Goal: Information Seeking & Learning: Learn about a topic

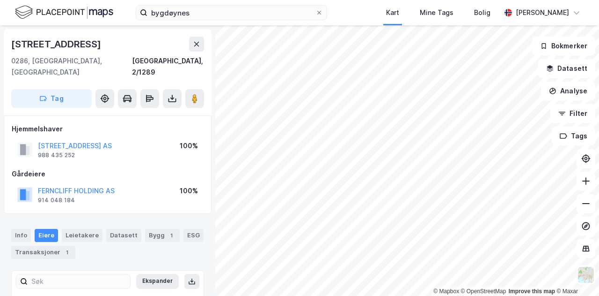
scroll to position [2, 0]
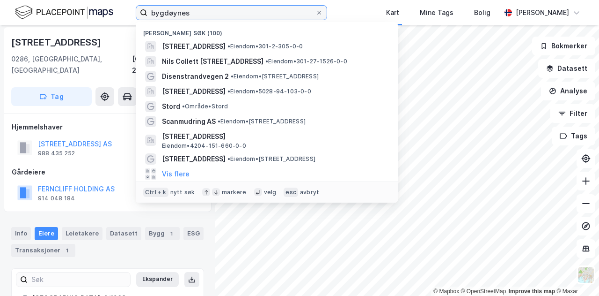
drag, startPoint x: 197, startPoint y: 13, endPoint x: 0, endPoint y: -31, distance: 201.6
click at [0, 0] on html "bygdøynes Nylige søk (100) [STREET_ADDRESS] • Eiendom • 301-2-305-0-0 Nils Coll…" at bounding box center [299, 148] width 599 height 296
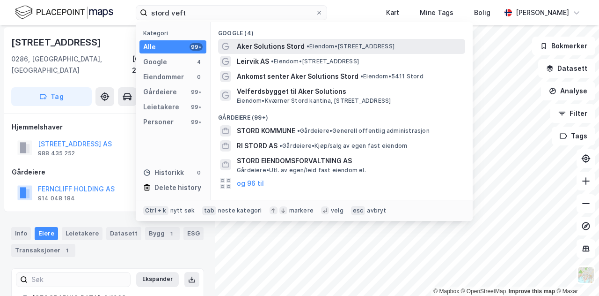
click at [299, 46] on span "Aker Solutions Stord" at bounding box center [271, 46] width 68 height 11
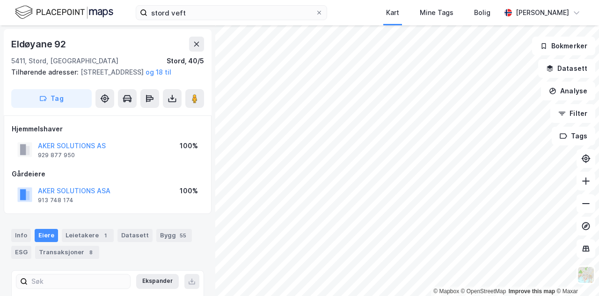
scroll to position [2, 0]
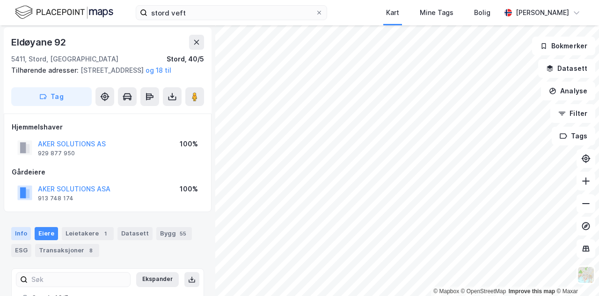
click at [18, 240] on div "Info" at bounding box center [21, 233] width 20 height 13
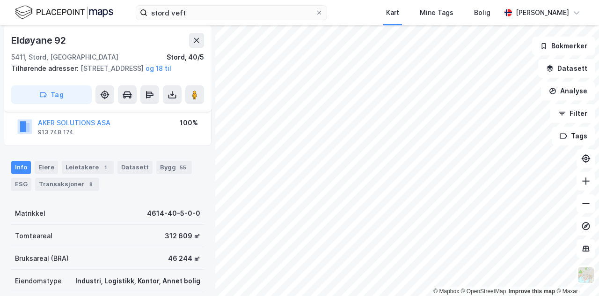
scroll to position [106, 0]
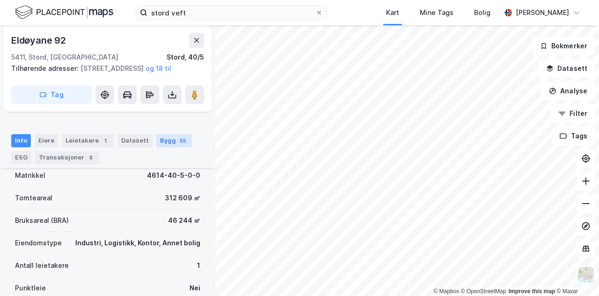
click at [168, 142] on div "Bygg 55" at bounding box center [174, 140] width 36 height 13
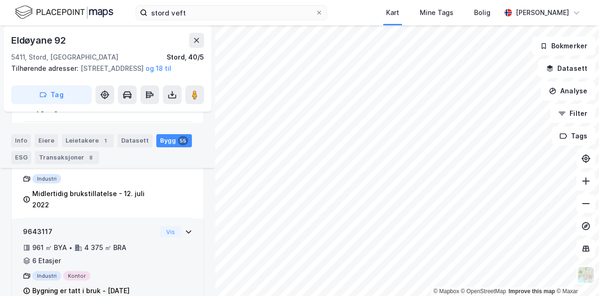
scroll to position [548, 0]
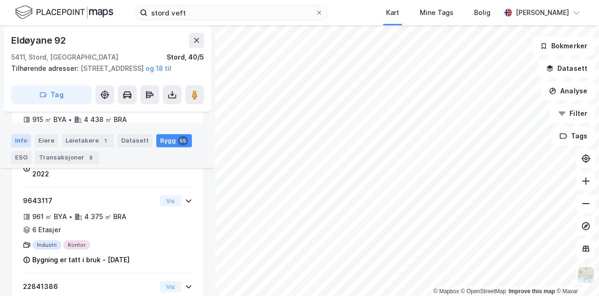
click at [21, 140] on div "Info" at bounding box center [21, 140] width 20 height 13
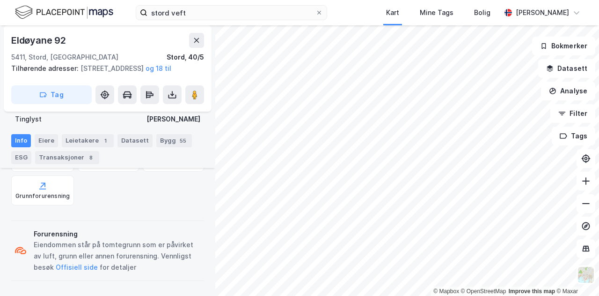
scroll to position [330, 0]
click at [23, 139] on div "Info" at bounding box center [21, 140] width 20 height 13
click at [43, 141] on div "Eiere" at bounding box center [46, 140] width 23 height 13
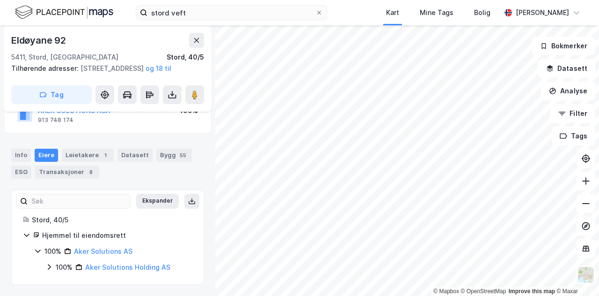
scroll to position [91, 0]
click at [20, 155] on div "Info" at bounding box center [21, 154] width 20 height 13
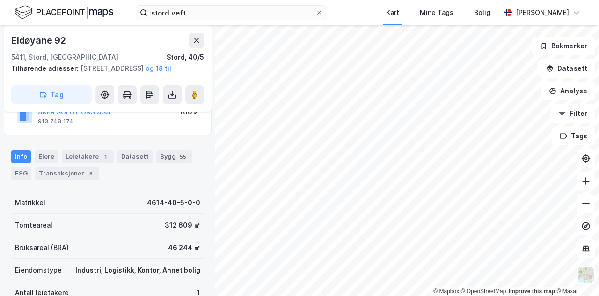
scroll to position [78, 0]
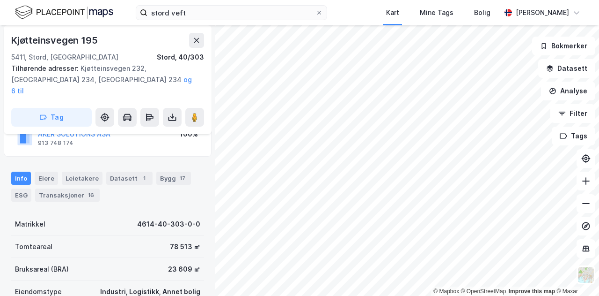
scroll to position [79, 0]
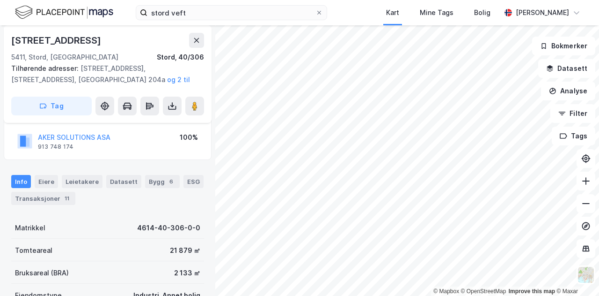
scroll to position [71, 0]
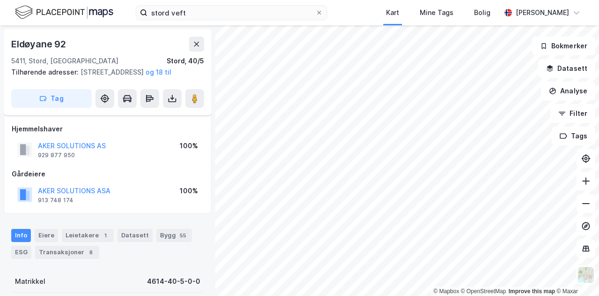
scroll to position [71, 0]
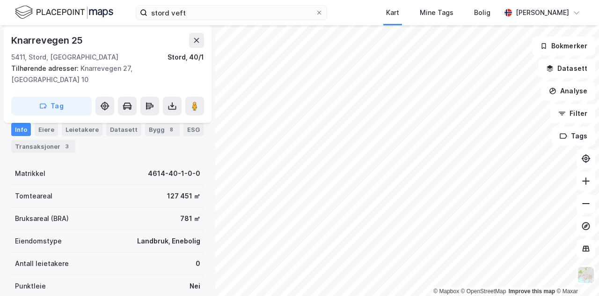
scroll to position [71, 0]
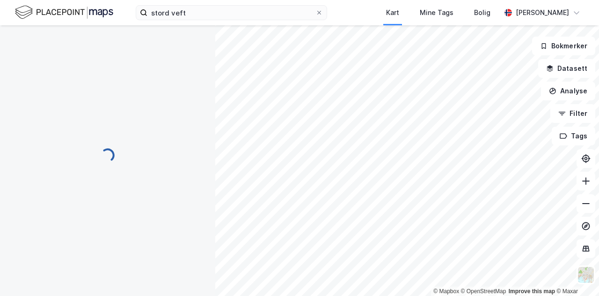
scroll to position [71, 0]
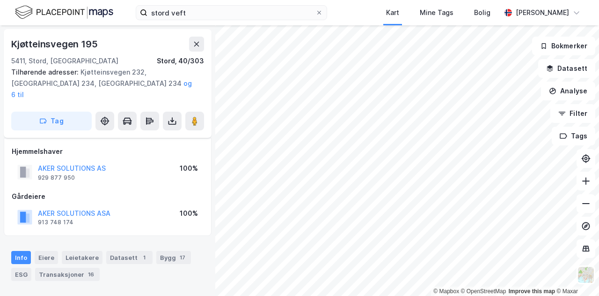
scroll to position [71, 0]
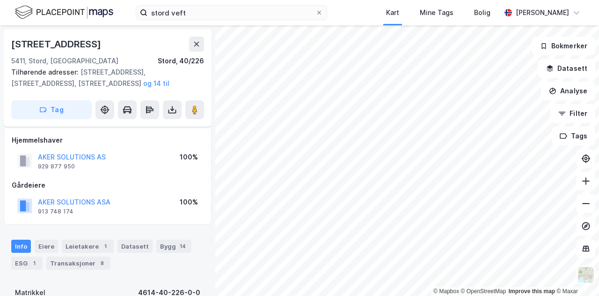
scroll to position [71, 0]
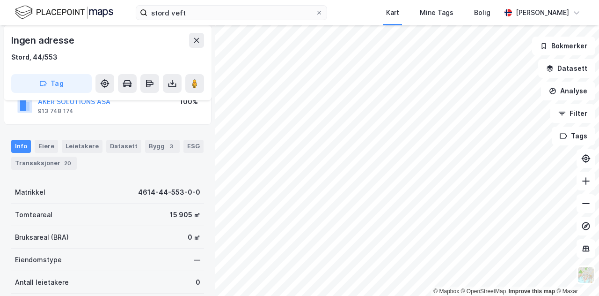
scroll to position [81, 0]
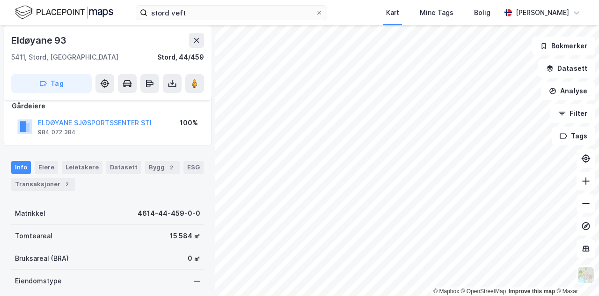
scroll to position [59, 0]
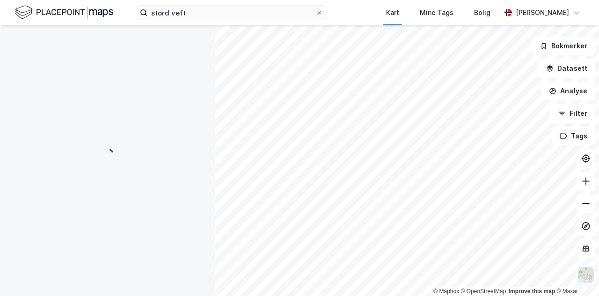
scroll to position [3, 0]
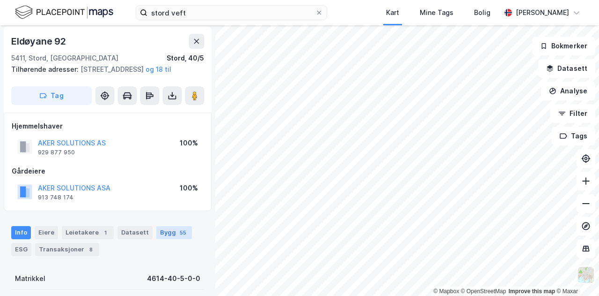
click at [162, 239] on div "Bygg 55" at bounding box center [174, 232] width 36 height 13
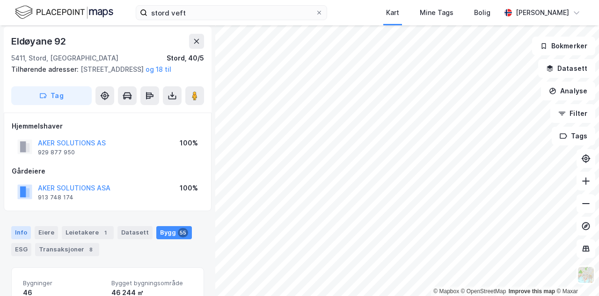
click at [18, 239] on div "Info" at bounding box center [21, 232] width 20 height 13
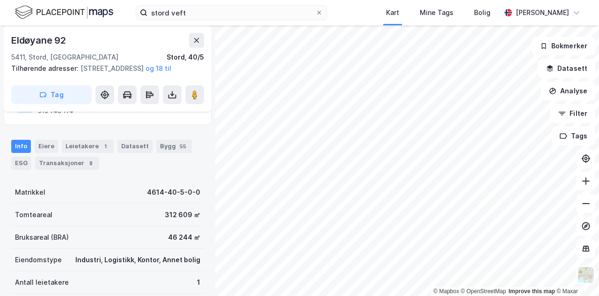
scroll to position [56, 0]
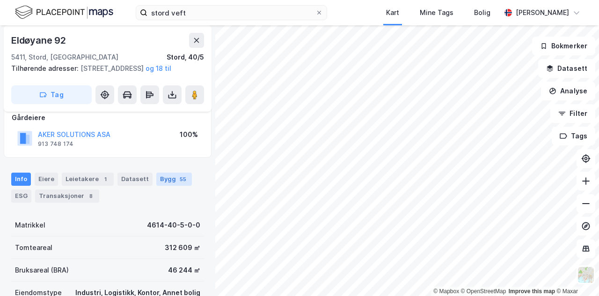
click at [169, 185] on div "Bygg 55" at bounding box center [174, 178] width 36 height 13
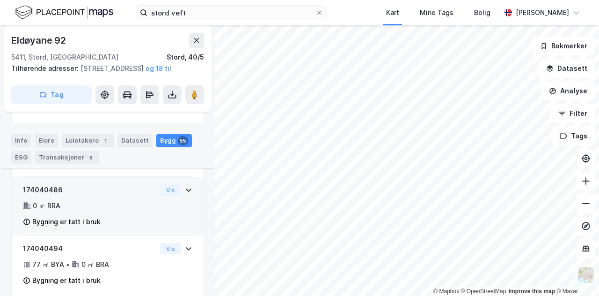
scroll to position [4441, 0]
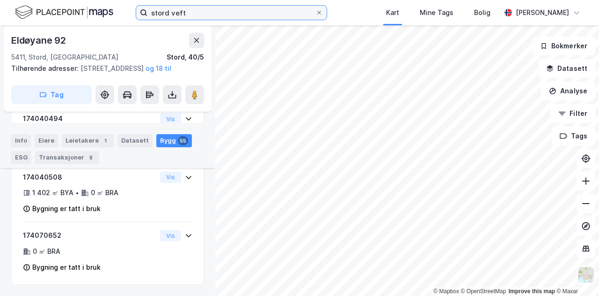
click at [161, 9] on input "stord veft" at bounding box center [232, 13] width 168 height 14
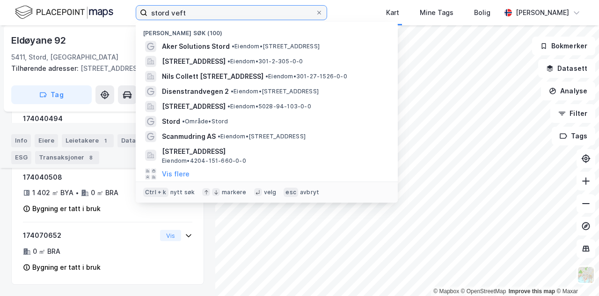
click at [161, 9] on input "stord veft" at bounding box center [232, 13] width 168 height 14
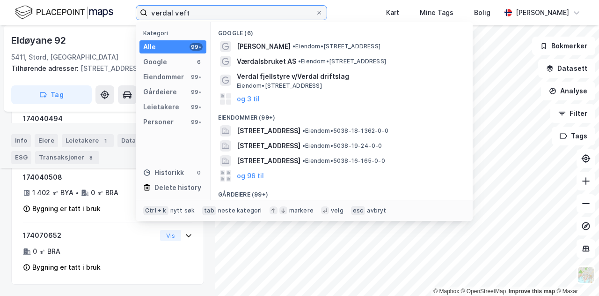
click at [151, 15] on input "verdal veft" at bounding box center [232, 13] width 168 height 14
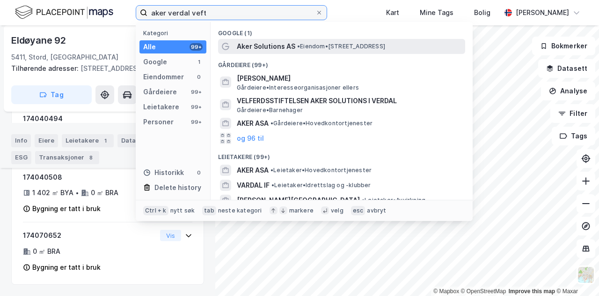
type input "aker verdal veft"
click at [318, 46] on span "• Eiendom • [STREET_ADDRESS]" at bounding box center [341, 46] width 88 height 7
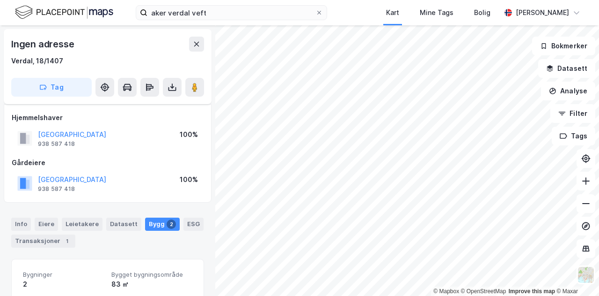
scroll to position [206, 0]
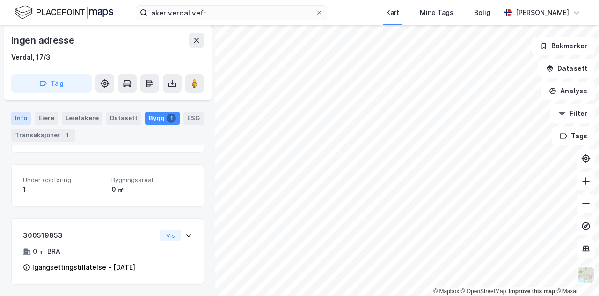
click at [21, 117] on div "Info" at bounding box center [21, 117] width 20 height 13
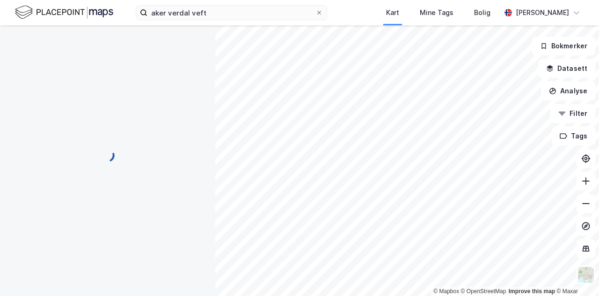
scroll to position [10, 0]
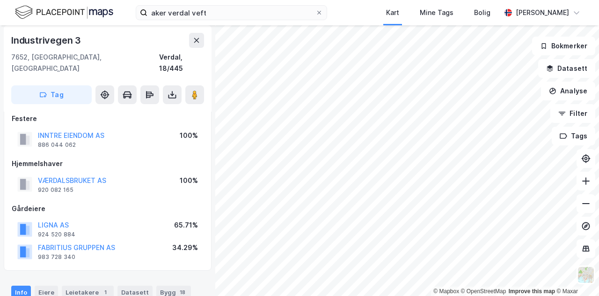
scroll to position [10, 0]
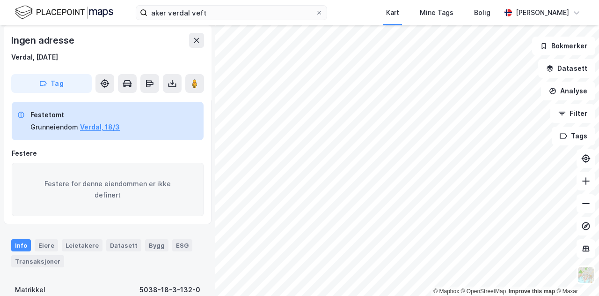
scroll to position [10, 0]
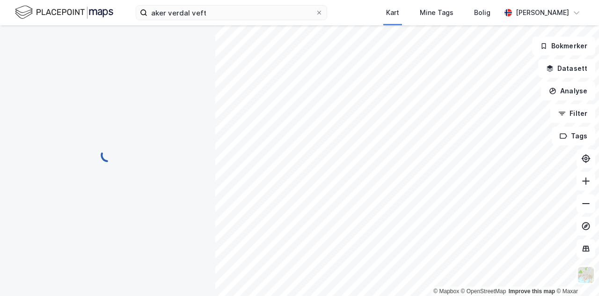
scroll to position [10, 0]
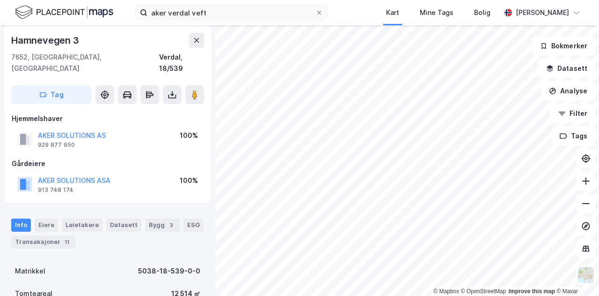
scroll to position [10, 0]
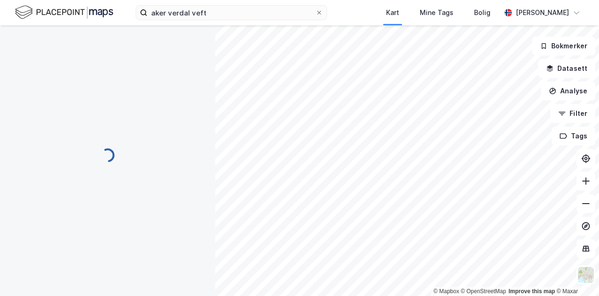
scroll to position [10, 0]
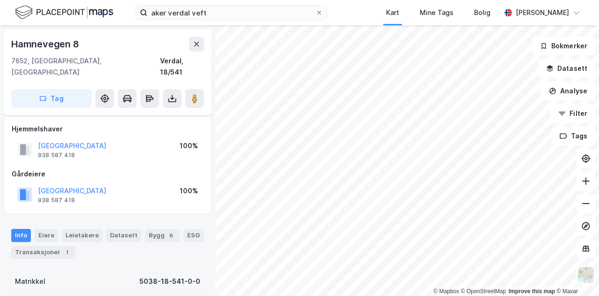
scroll to position [10, 0]
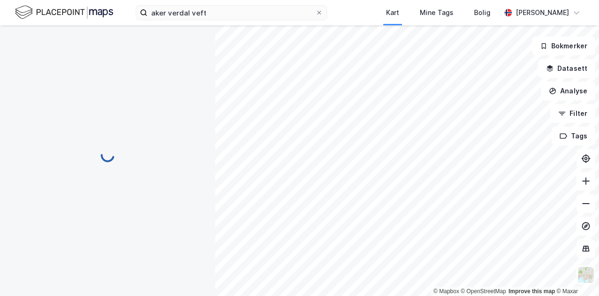
scroll to position [10, 0]
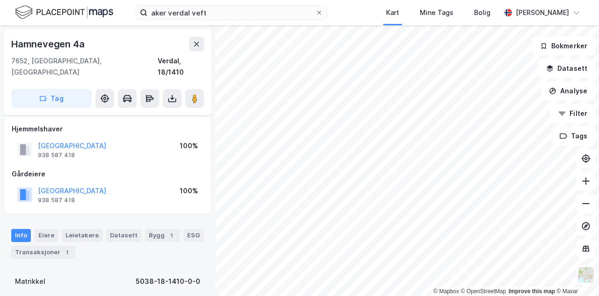
scroll to position [10, 0]
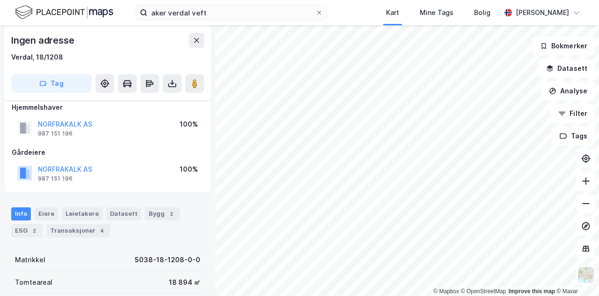
scroll to position [10, 0]
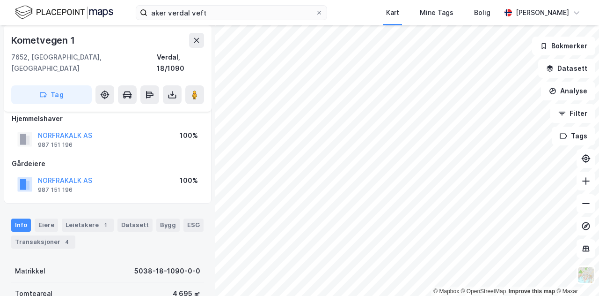
scroll to position [10, 0]
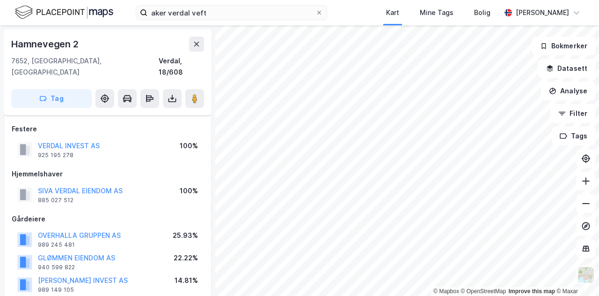
scroll to position [10, 0]
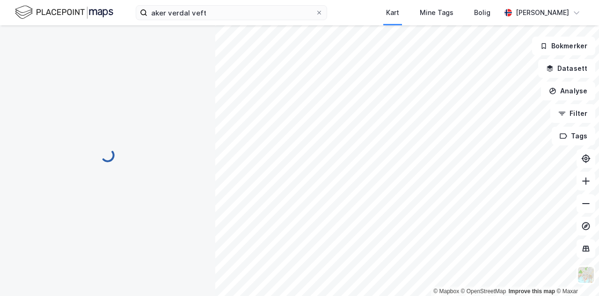
scroll to position [10, 0]
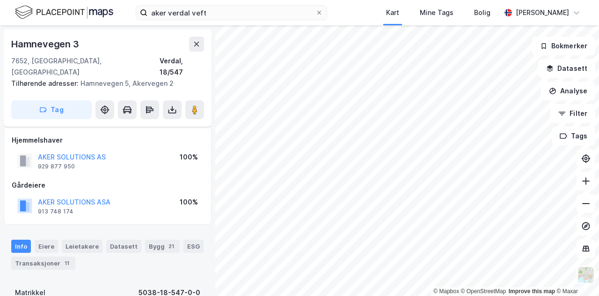
scroll to position [10, 0]
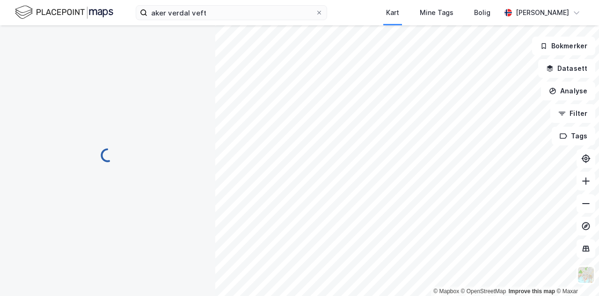
scroll to position [10, 0]
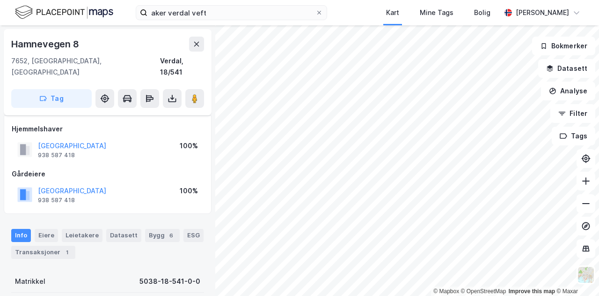
scroll to position [10, 0]
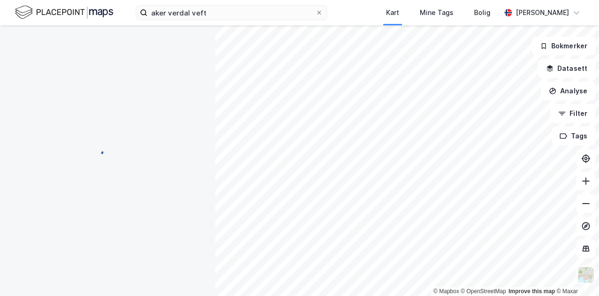
scroll to position [10, 0]
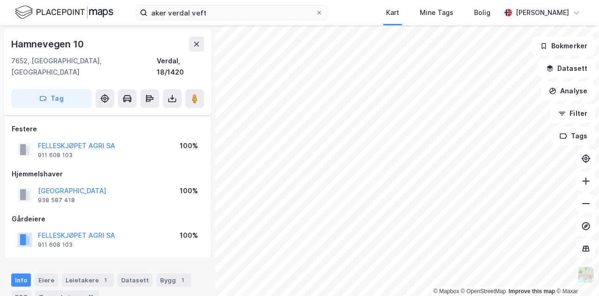
scroll to position [10, 0]
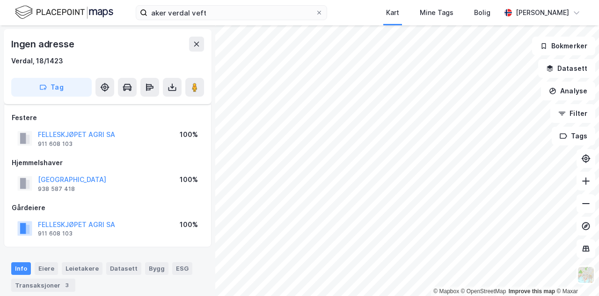
scroll to position [10, 0]
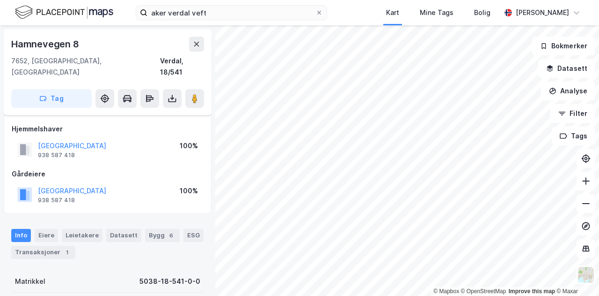
scroll to position [10, 0]
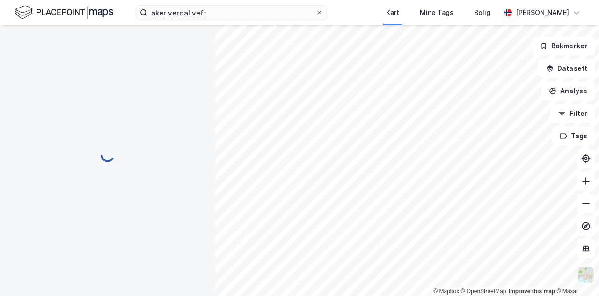
scroll to position [10, 0]
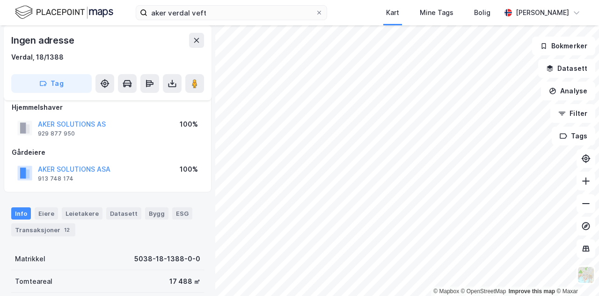
scroll to position [10, 0]
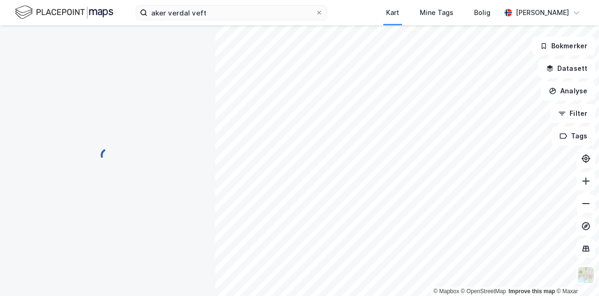
scroll to position [10, 0]
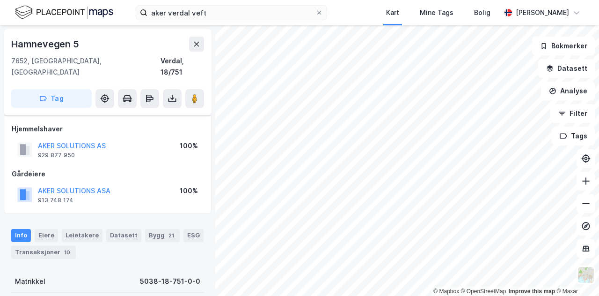
scroll to position [10, 0]
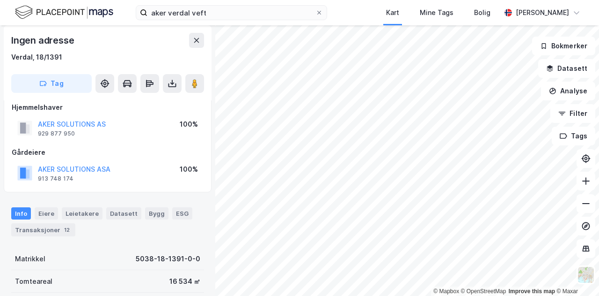
scroll to position [10, 0]
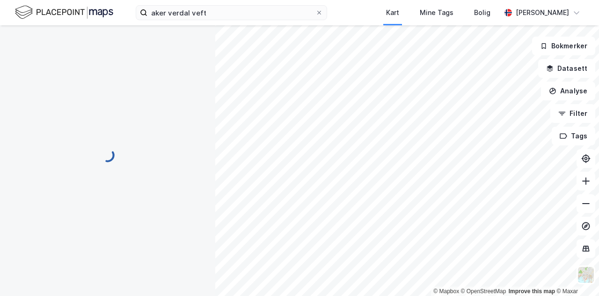
scroll to position [10, 0]
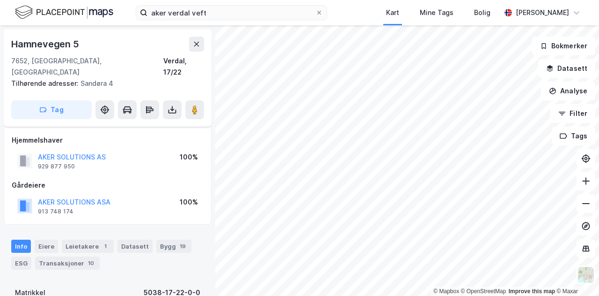
scroll to position [10, 0]
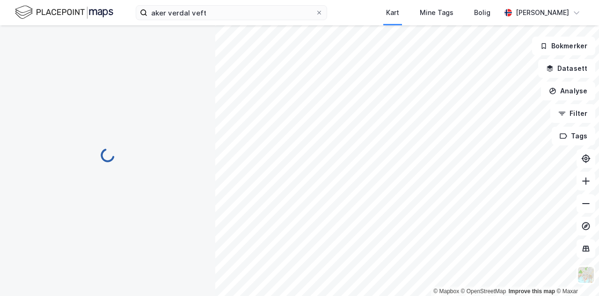
scroll to position [10, 0]
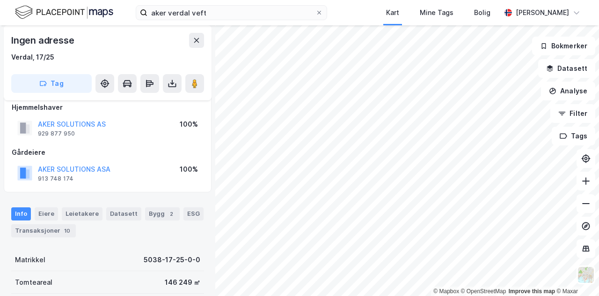
scroll to position [10, 0]
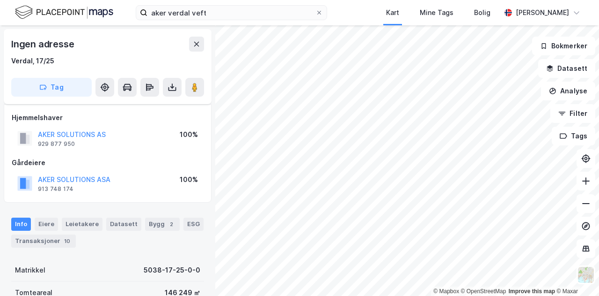
scroll to position [10, 0]
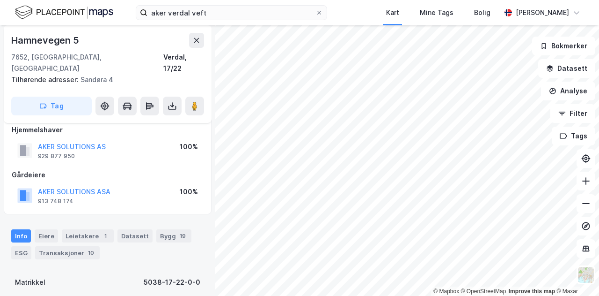
scroll to position [10, 0]
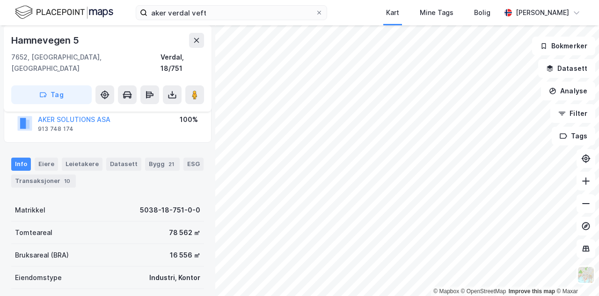
scroll to position [72, 0]
click at [155, 157] on div "Bygg 21" at bounding box center [162, 163] width 35 height 13
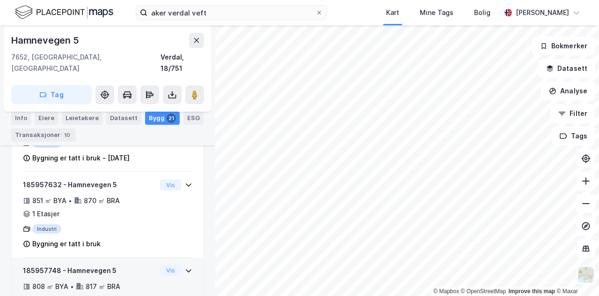
scroll to position [500, 0]
